Goal: Browse casually: Explore the website without a specific task or goal

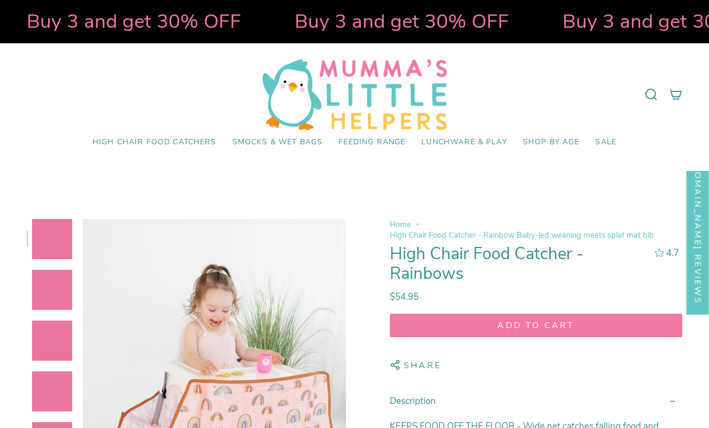
select select "pictures-first"
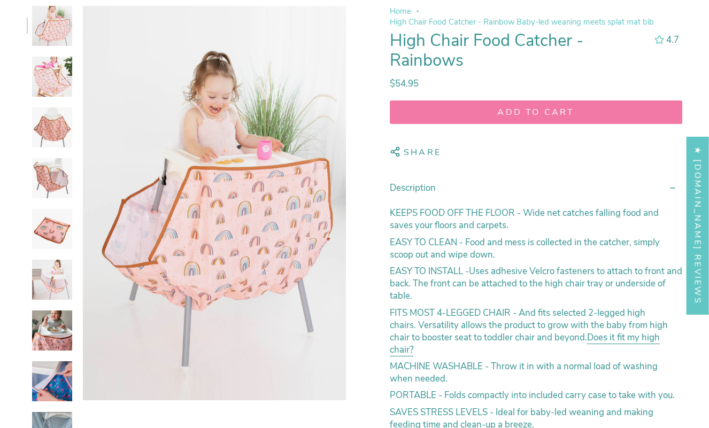
scroll to position [215, 0]
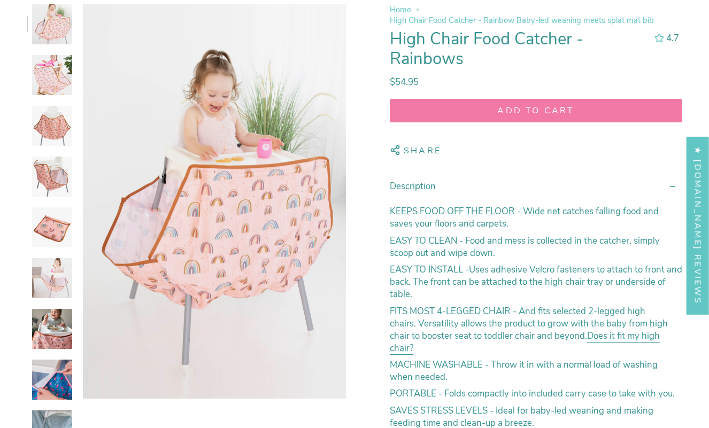
click at [45, 71] on img at bounding box center [52, 75] width 40 height 40
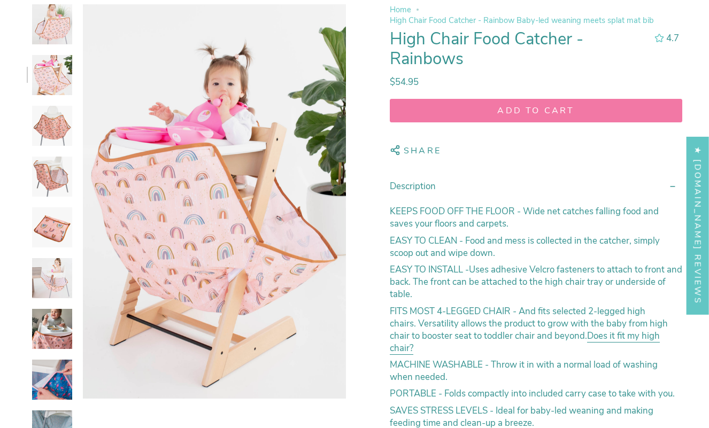
click at [55, 119] on img at bounding box center [52, 126] width 40 height 40
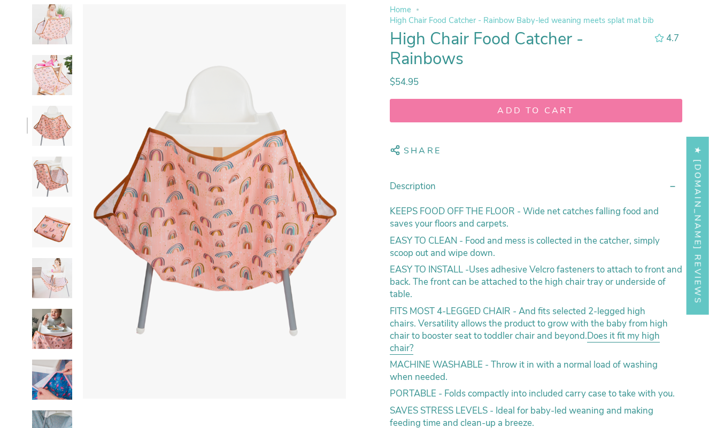
click at [55, 172] on img at bounding box center [52, 177] width 40 height 40
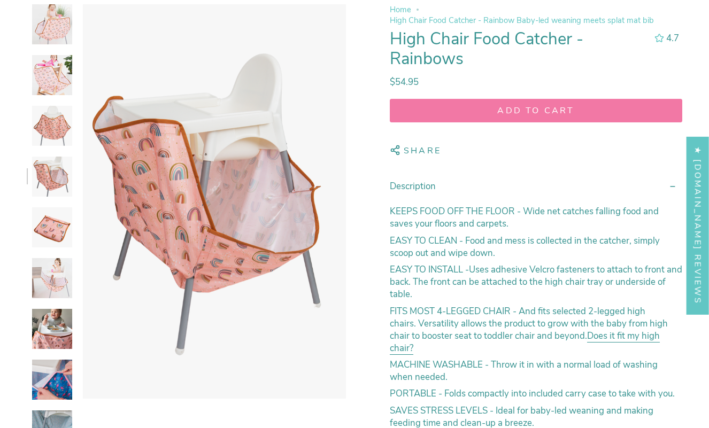
click at [58, 226] on img at bounding box center [52, 227] width 40 height 40
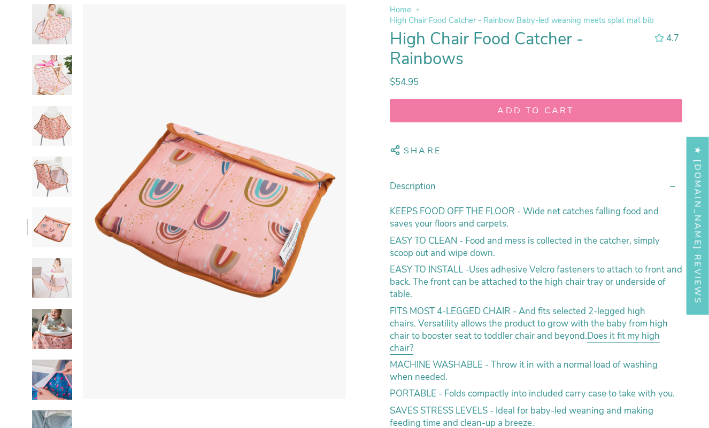
click at [59, 287] on img at bounding box center [52, 278] width 40 height 40
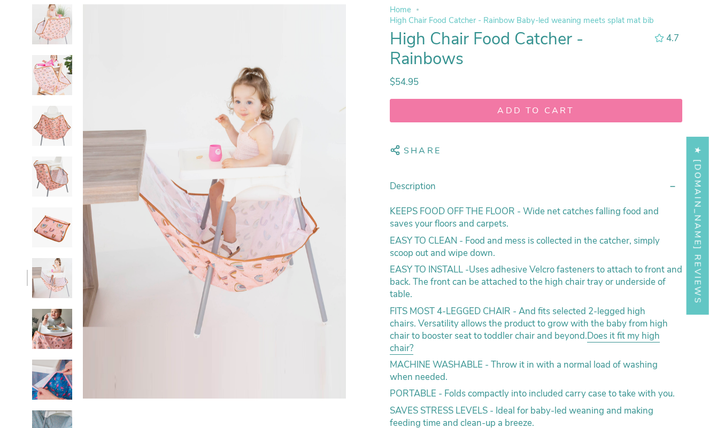
click at [61, 335] on img at bounding box center [52, 329] width 40 height 40
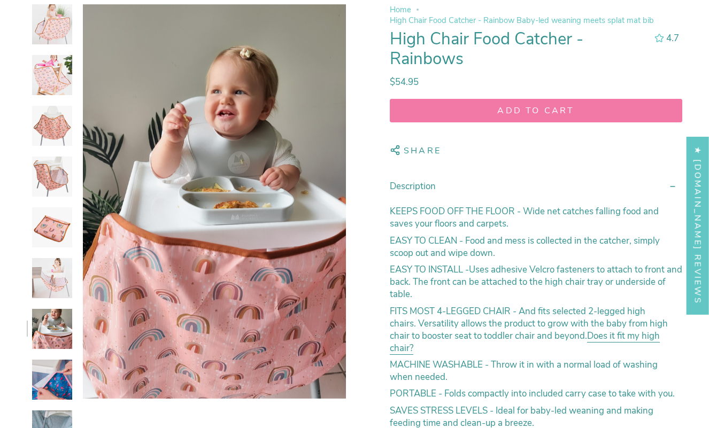
click at [58, 386] on img at bounding box center [52, 380] width 40 height 40
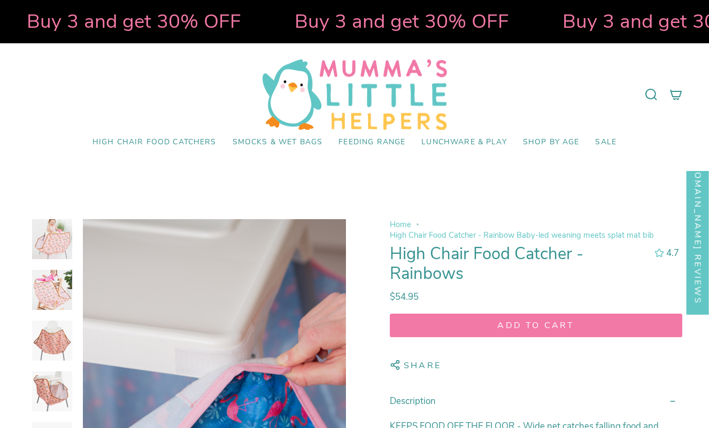
scroll to position [0, 0]
